Goal: Transaction & Acquisition: Subscribe to service/newsletter

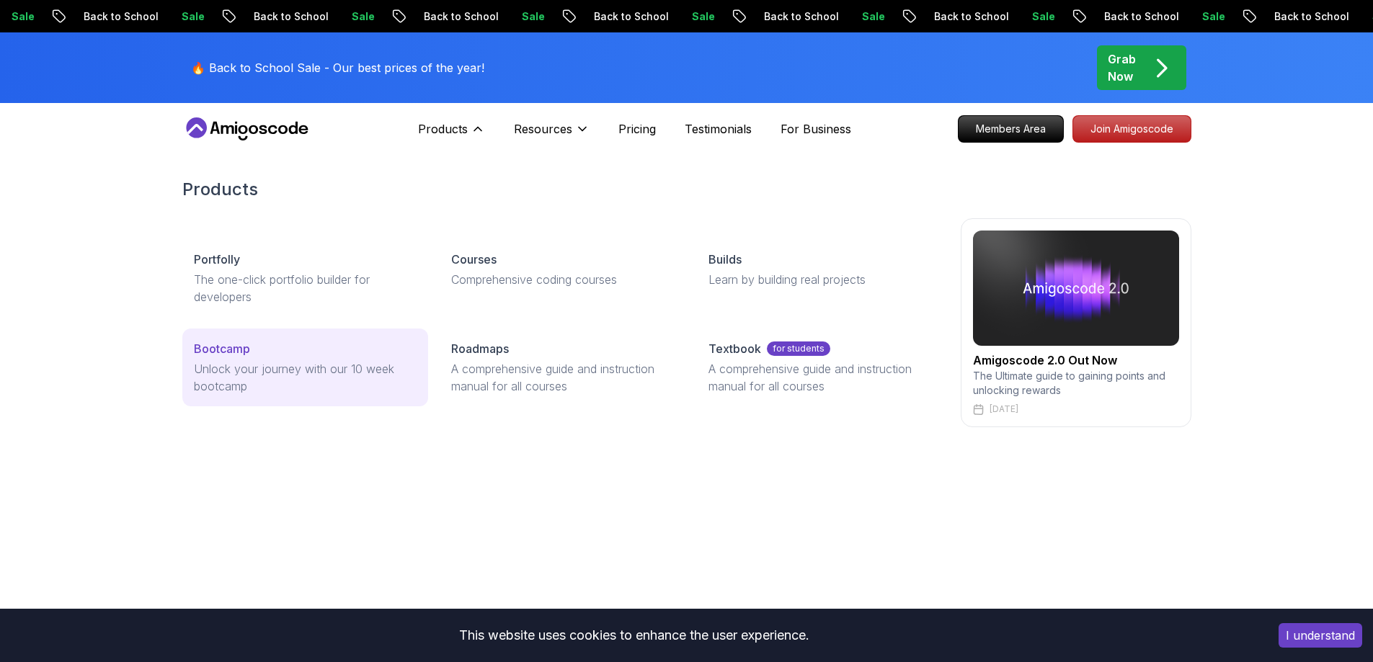
click at [247, 370] on p "Unlock your journey with our 10 week bootcamp" at bounding box center [305, 377] width 223 height 35
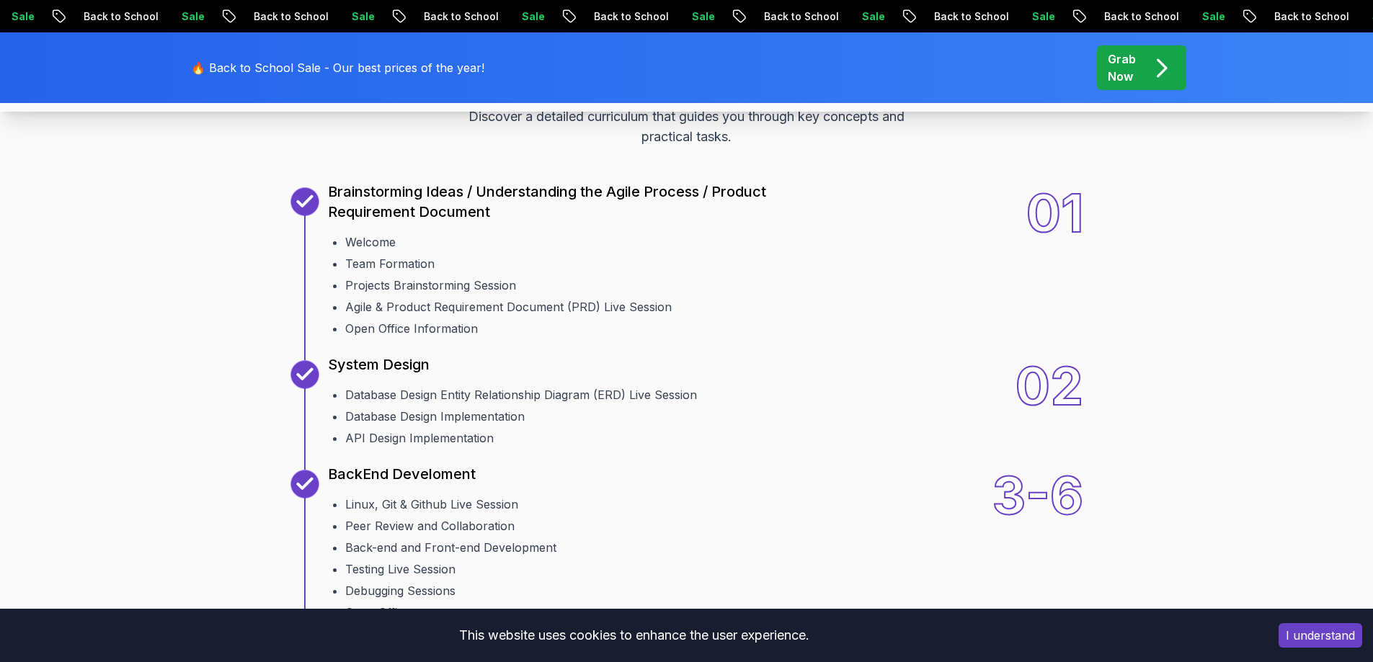
scroll to position [2018, 0]
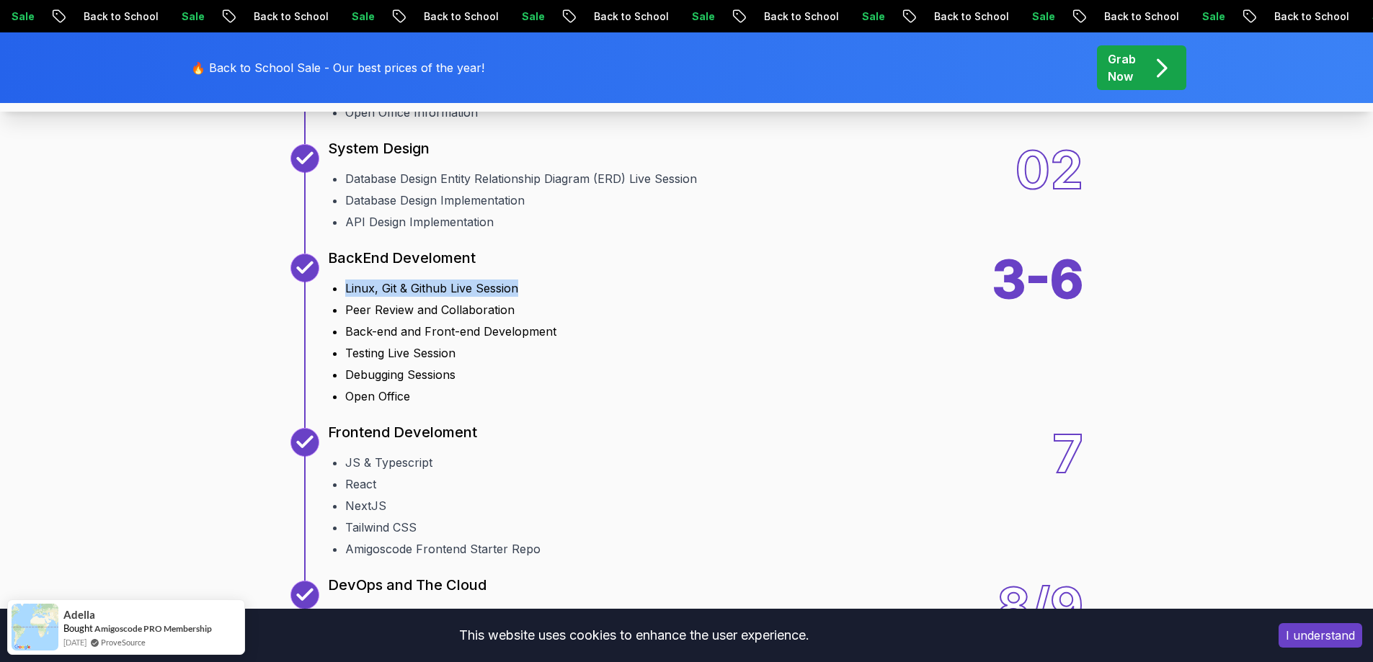
drag, startPoint x: 533, startPoint y: 288, endPoint x: 346, endPoint y: 290, distance: 187.4
click at [346, 290] on li "Linux, Git & Github Live Session" at bounding box center [450, 288] width 211 height 17
drag, startPoint x: 496, startPoint y: 313, endPoint x: 369, endPoint y: 313, distance: 126.9
click at [369, 313] on li "Peer Review and Collaboration" at bounding box center [450, 309] width 211 height 17
drag, startPoint x: 460, startPoint y: 332, endPoint x: 408, endPoint y: 350, distance: 55.2
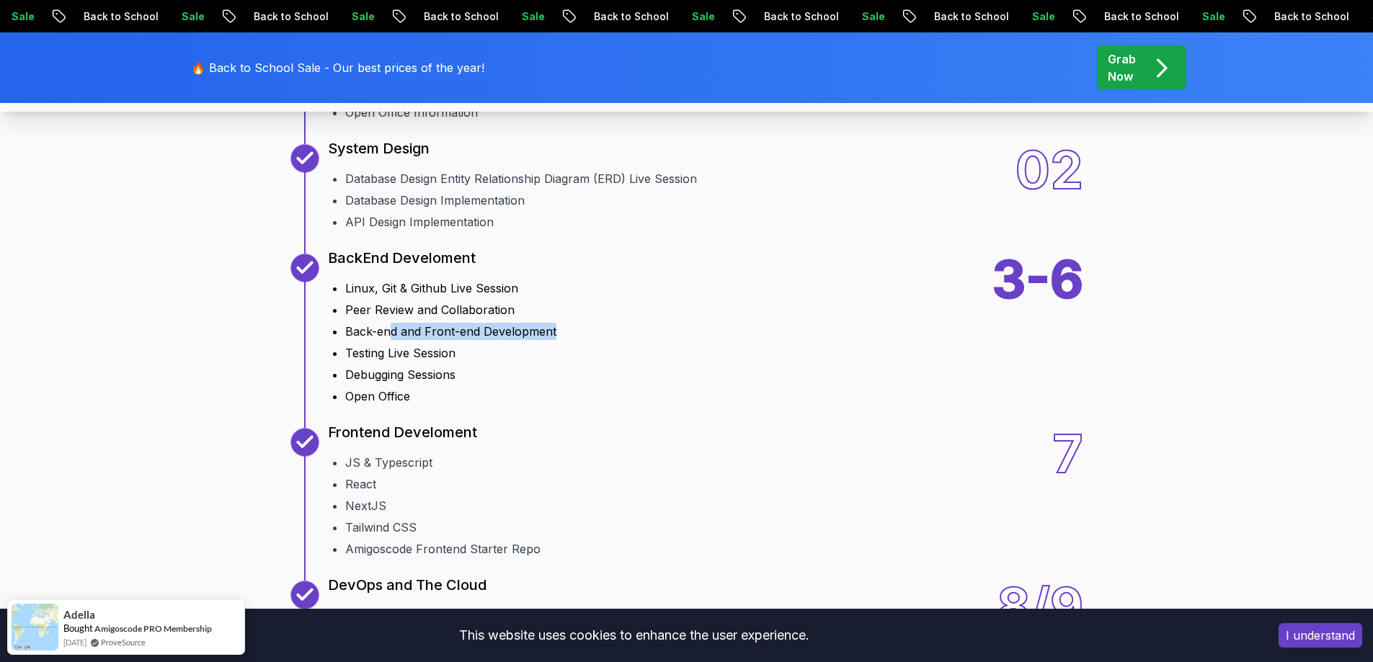
click at [388, 334] on div "3-6 BackEnd Develoment Linux, Git & Github Live Session Peer Review and Collabo…" at bounding box center [686, 329] width 793 height 151
drag, startPoint x: 447, startPoint y: 354, endPoint x: 336, endPoint y: 355, distance: 111.0
click at [345, 355] on li "Testing Live Session" at bounding box center [450, 353] width 211 height 17
drag, startPoint x: 435, startPoint y: 376, endPoint x: 342, endPoint y: 375, distance: 93.7
click at [342, 375] on ul "Linux, Git & Github Live Session Peer Review and Collaboration Back-end and Fro…" at bounding box center [442, 339] width 228 height 131
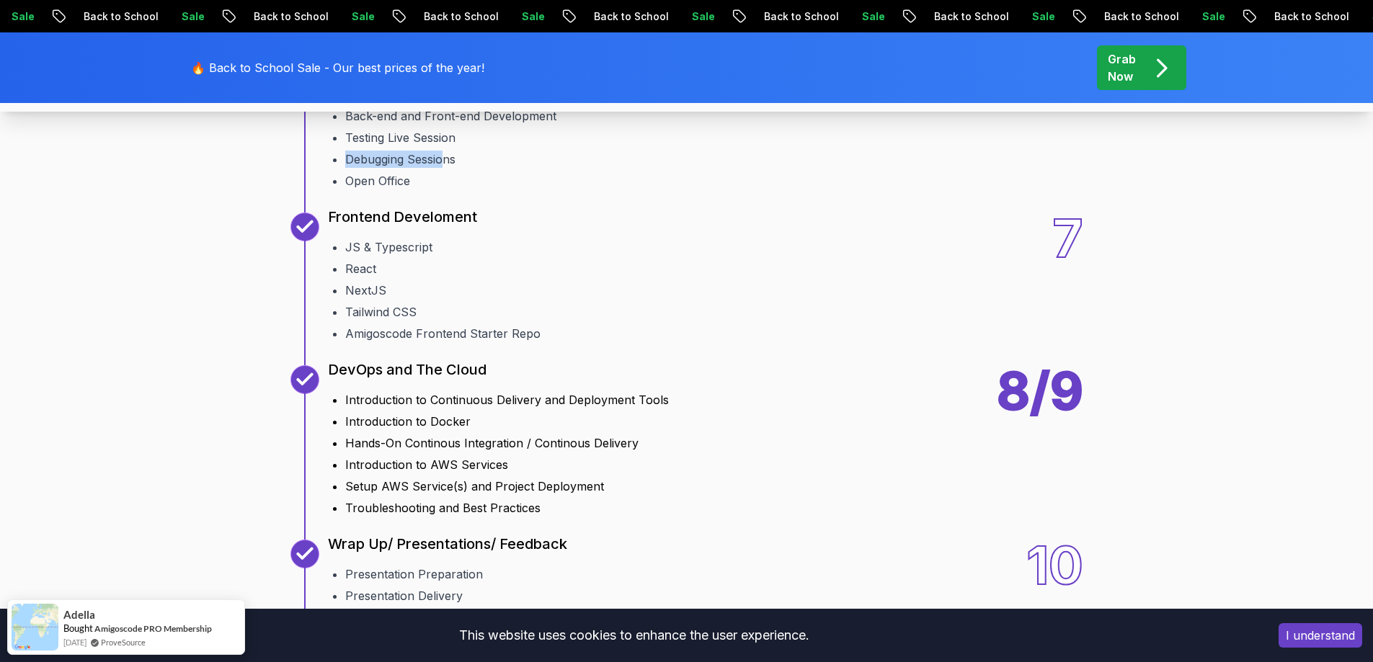
scroll to position [2234, 0]
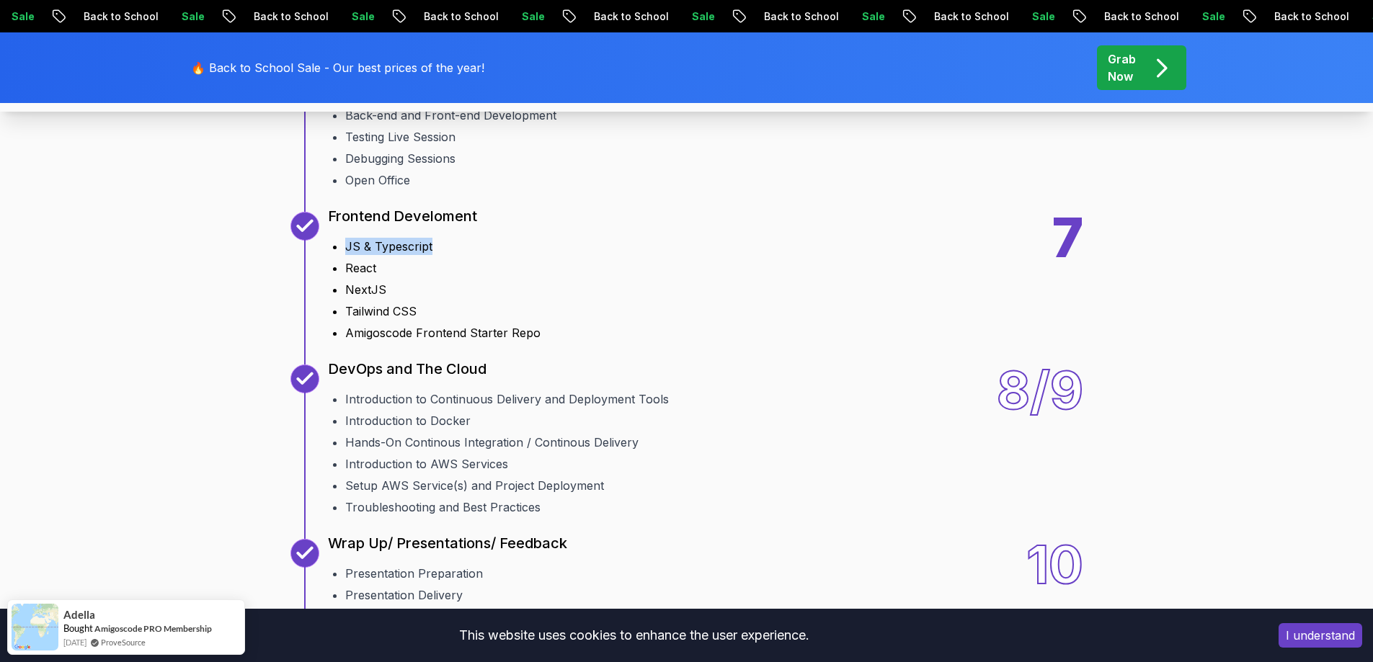
drag, startPoint x: 429, startPoint y: 247, endPoint x: 334, endPoint y: 247, distance: 95.1
click at [345, 247] on li "JS & Typescript" at bounding box center [442, 246] width 195 height 17
drag, startPoint x: 390, startPoint y: 277, endPoint x: 396, endPoint y: 283, distance: 9.2
click at [322, 277] on div "7 Frontend Develoment JS & Typescript React NextJS Tailwind CSS Amigoscode Fron…" at bounding box center [415, 277] width 250 height 130
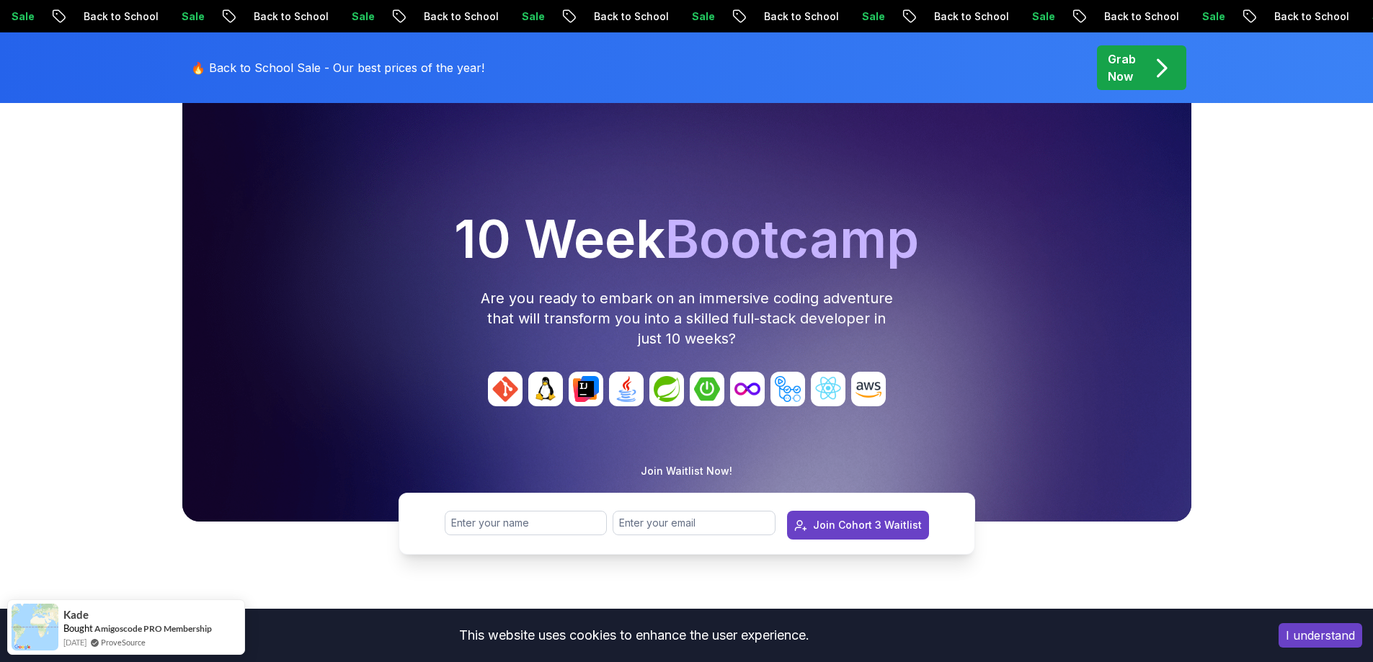
scroll to position [0, 0]
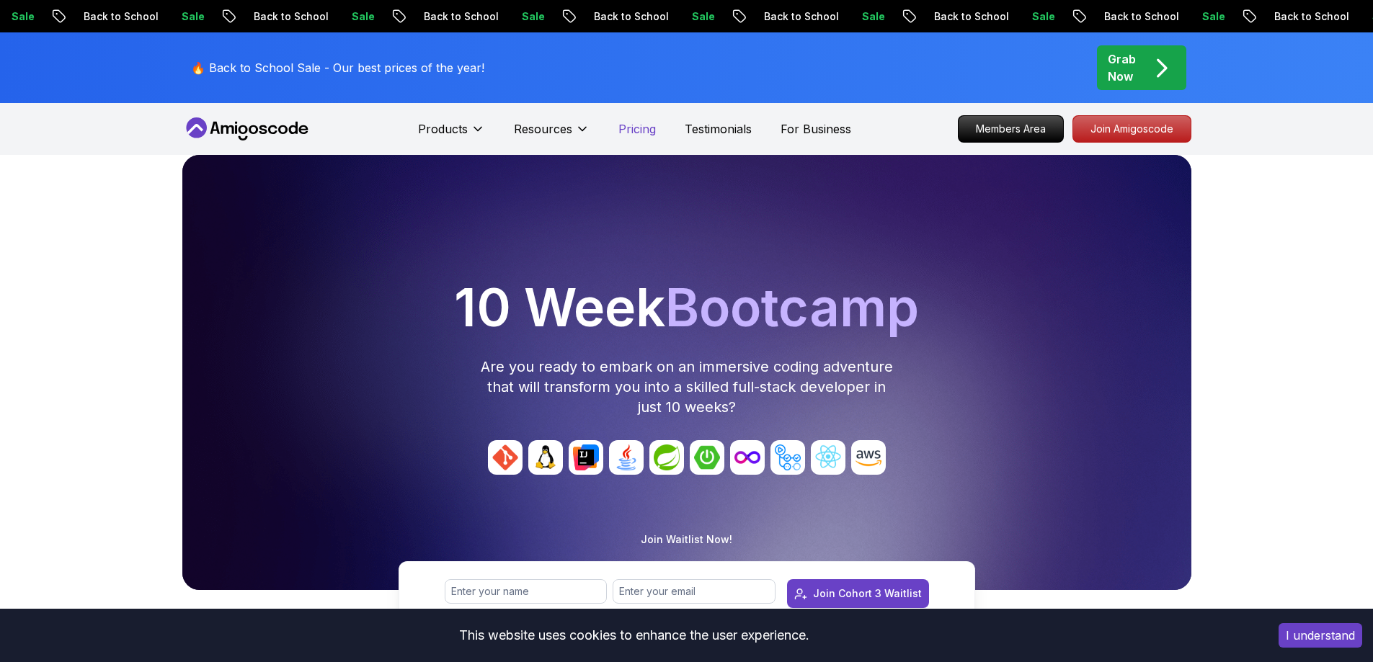
click at [630, 128] on p "Pricing" at bounding box center [636, 128] width 37 height 17
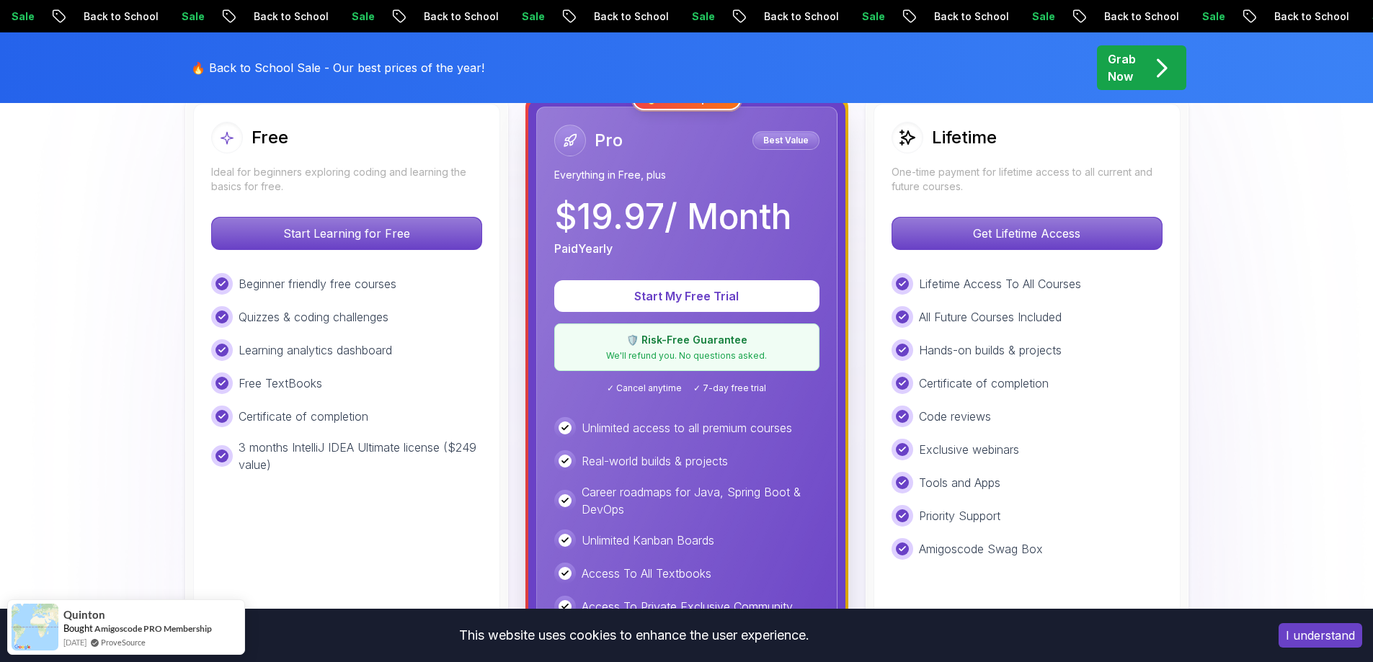
scroll to position [360, 0]
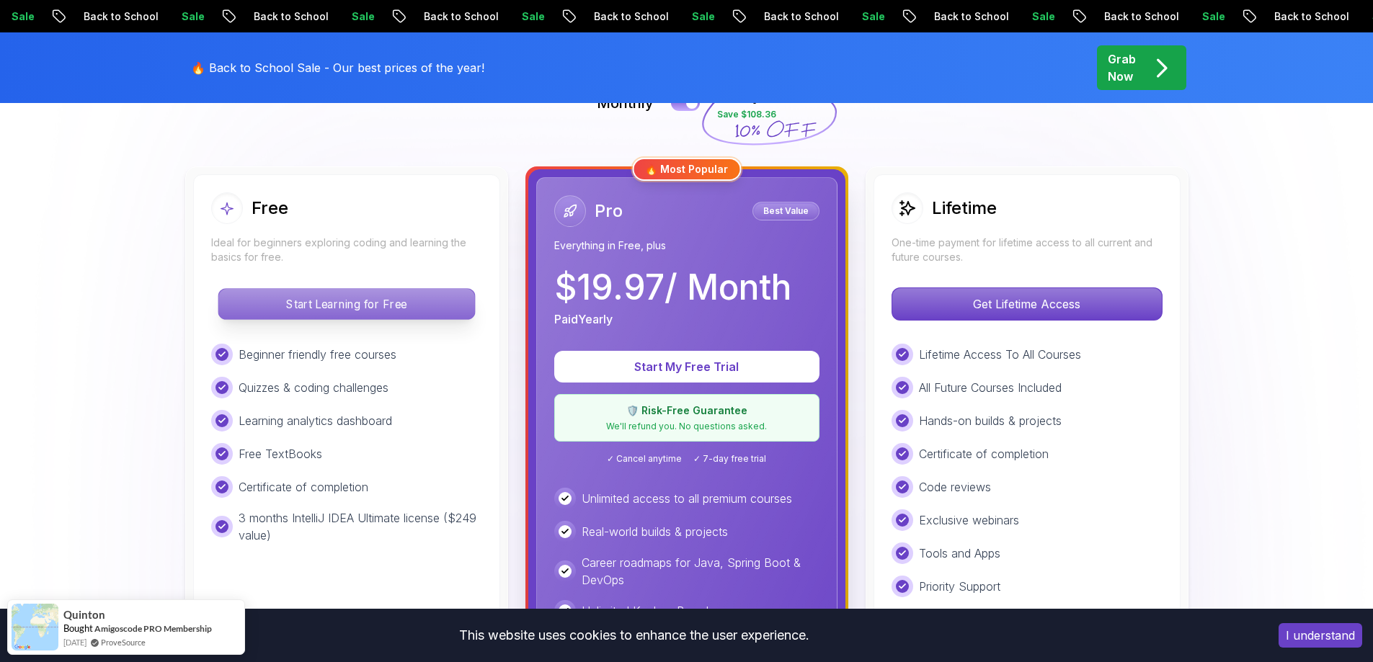
click at [393, 310] on p "Start Learning for Free" at bounding box center [346, 304] width 256 height 30
